Goal: Navigation & Orientation: Go to known website

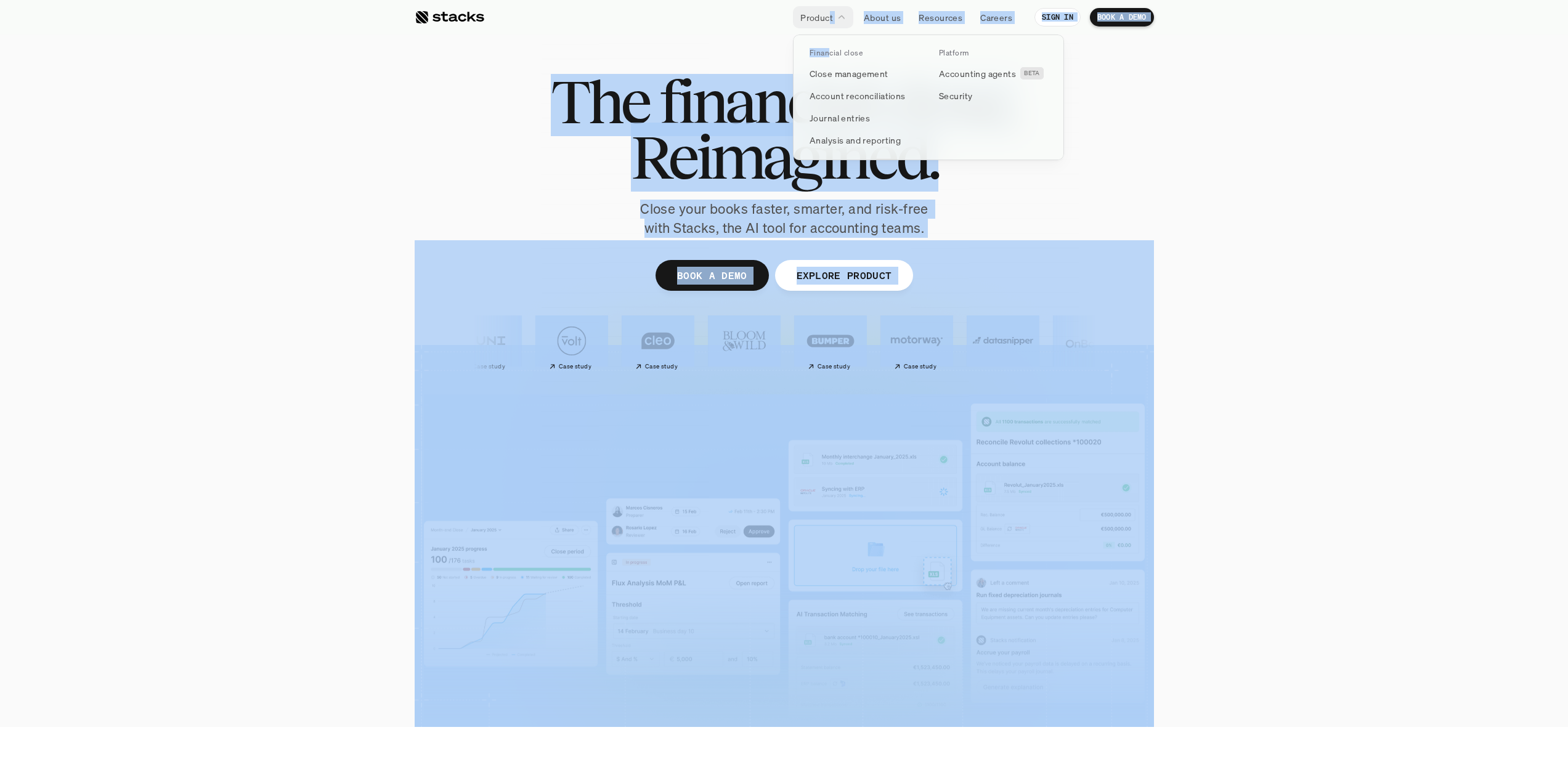
drag, startPoint x: 830, startPoint y: 14, endPoint x: 830, endPoint y: 38, distance: 24.0
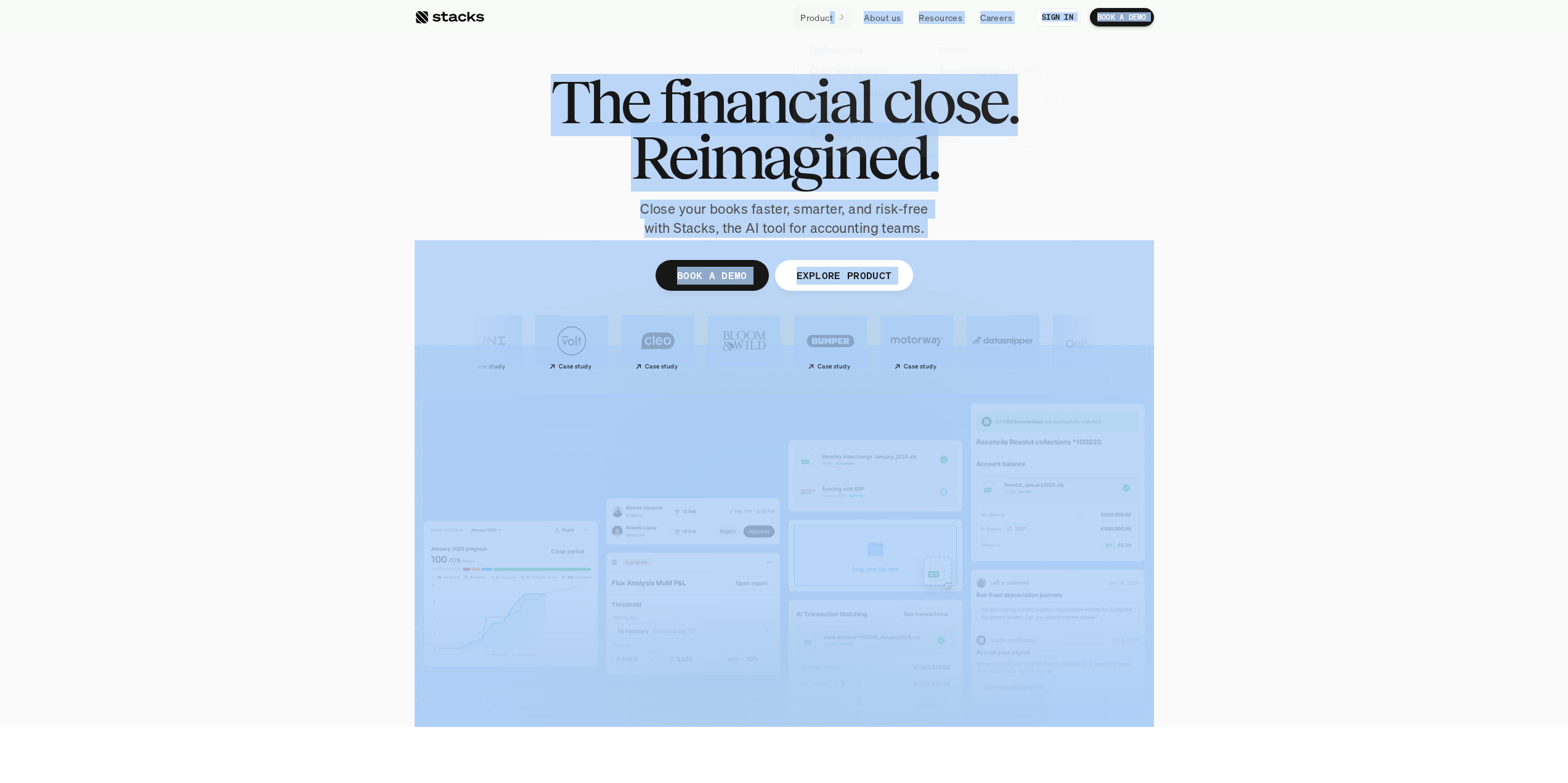
click at [1224, 167] on section "The financial close. Reimagined. Close your books faster, smarter, and risk-fre…" at bounding box center [784, 363] width 1568 height 726
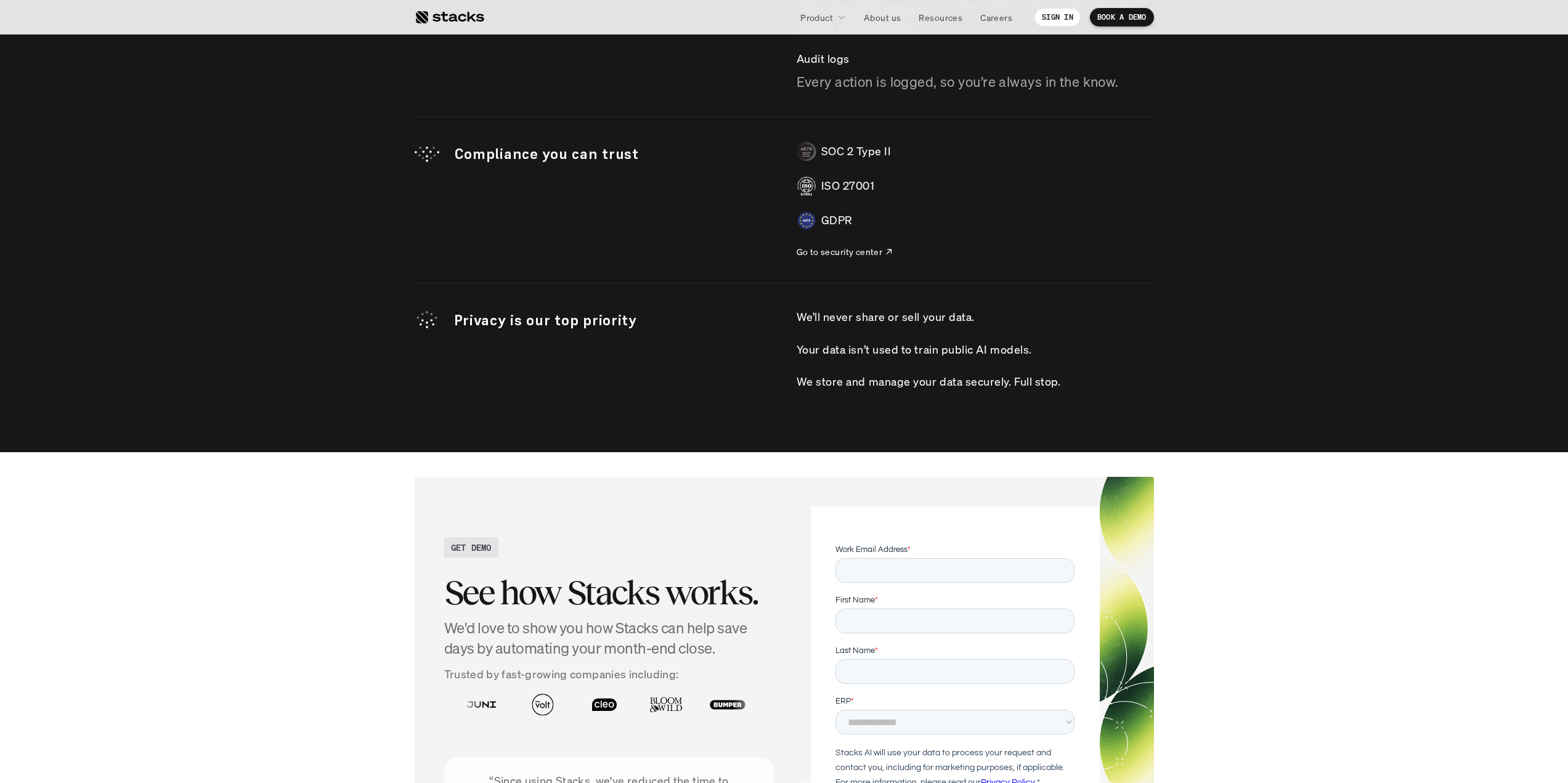
scroll to position [3610, 0]
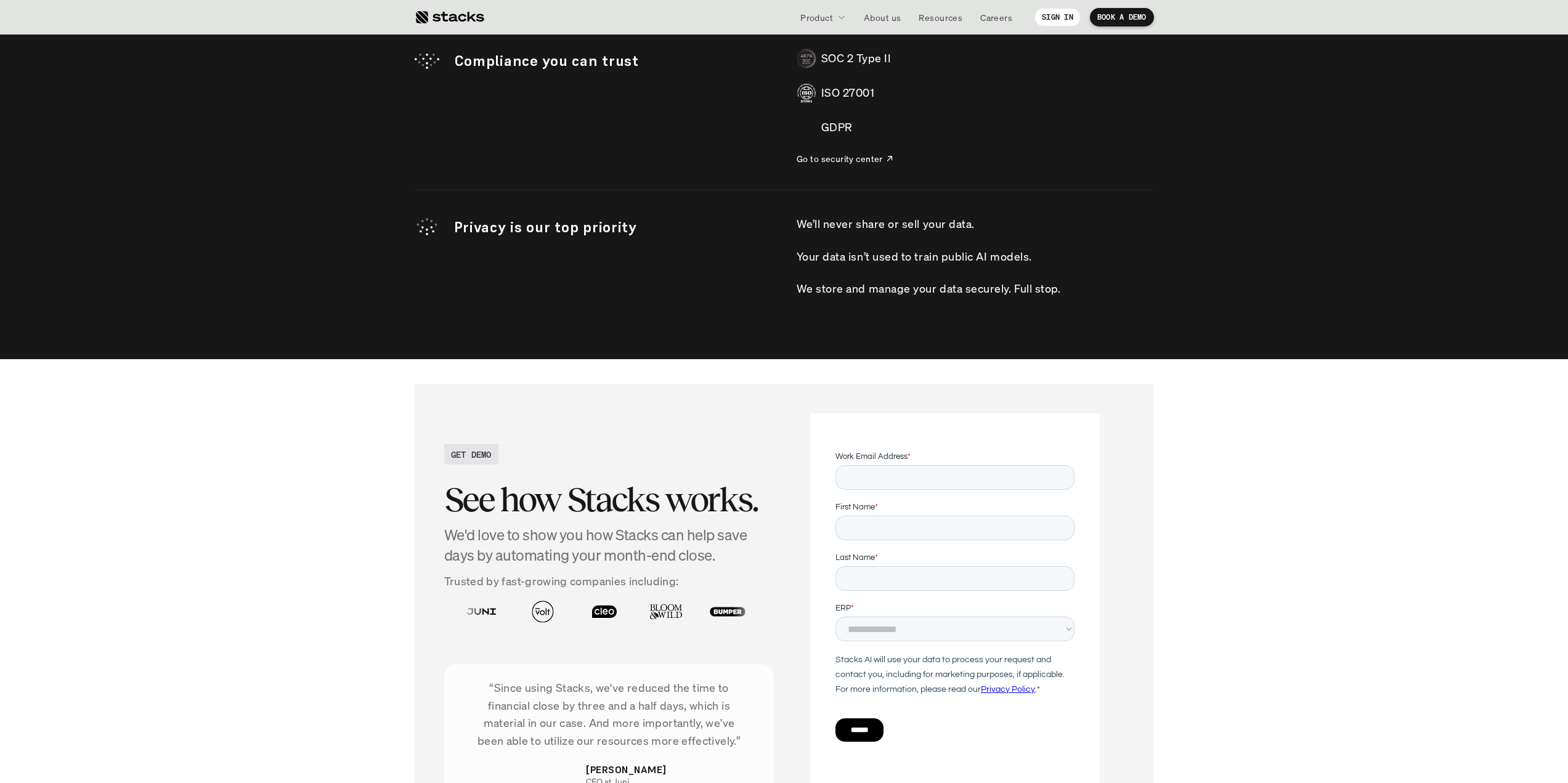
scroll to position [3212, 0]
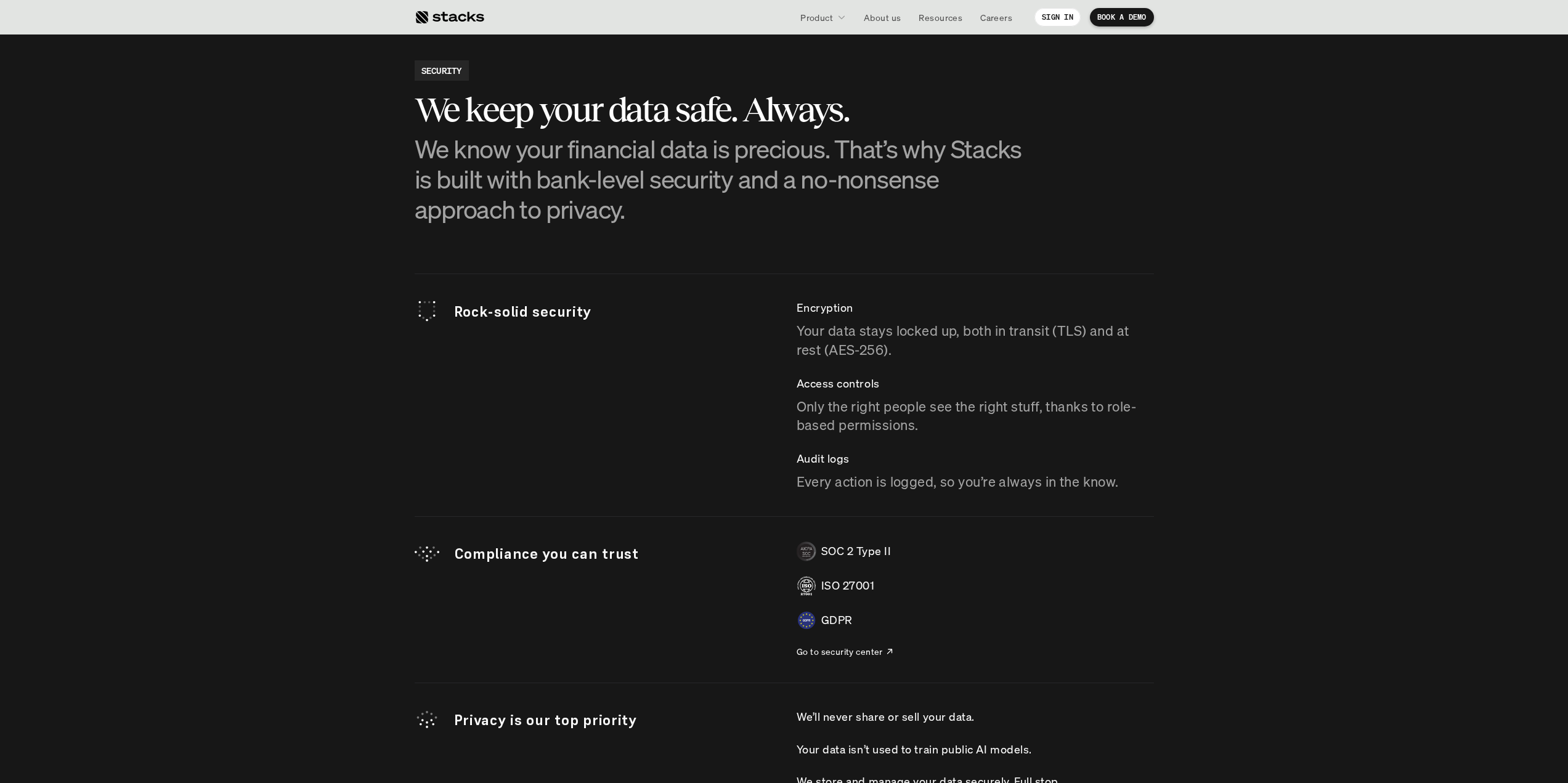
drag, startPoint x: 728, startPoint y: 348, endPoint x: 734, endPoint y: 336, distance: 13.4
